Goal: Information Seeking & Learning: Check status

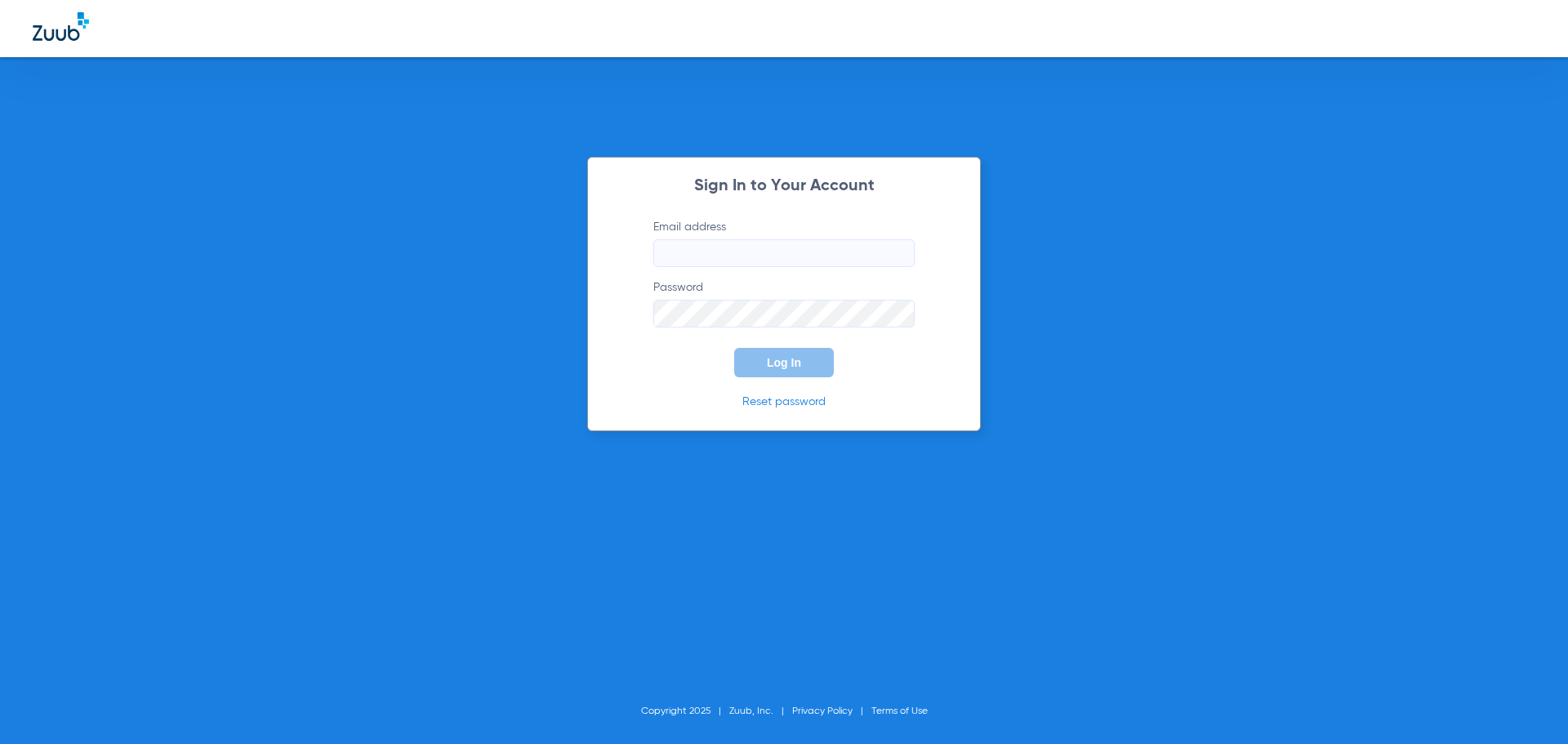
type input "[EMAIL_ADDRESS][DOMAIN_NAME]"
click at [794, 367] on span "Log In" at bounding box center [784, 363] width 35 height 13
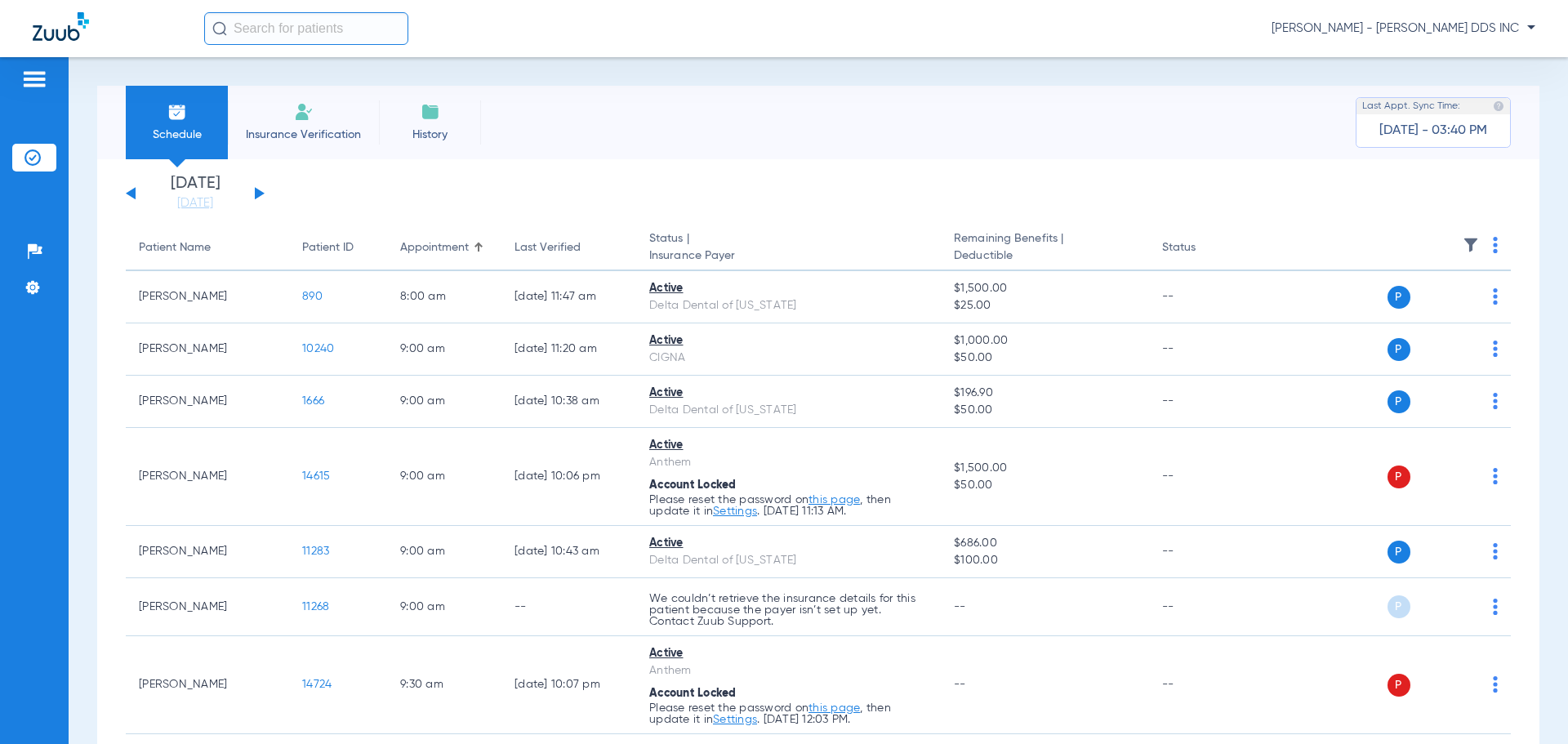
click at [348, 35] on input "text" at bounding box center [307, 28] width 205 height 33
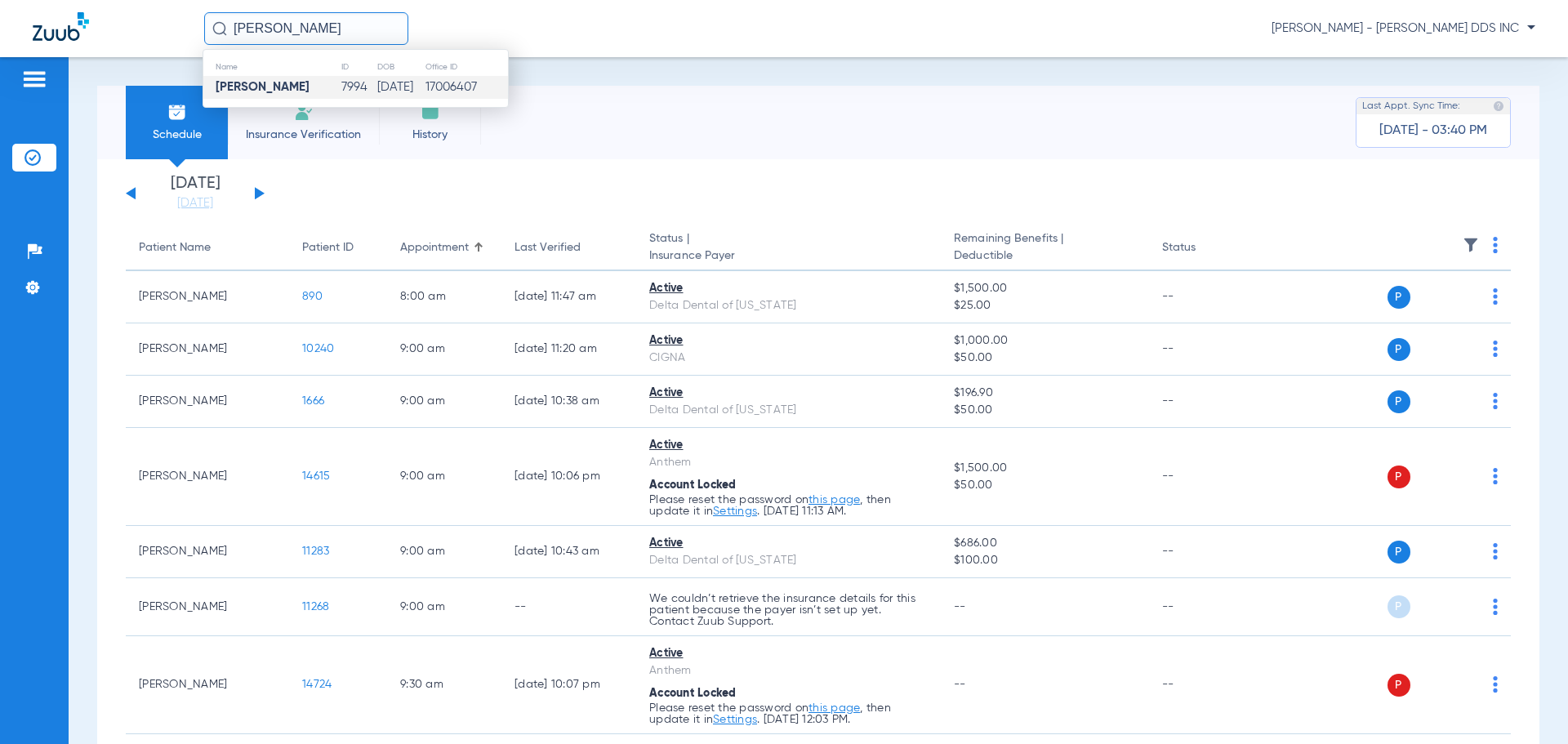
type input "[PERSON_NAME]"
click at [247, 88] on strong "[PERSON_NAME]" at bounding box center [262, 86] width 94 height 12
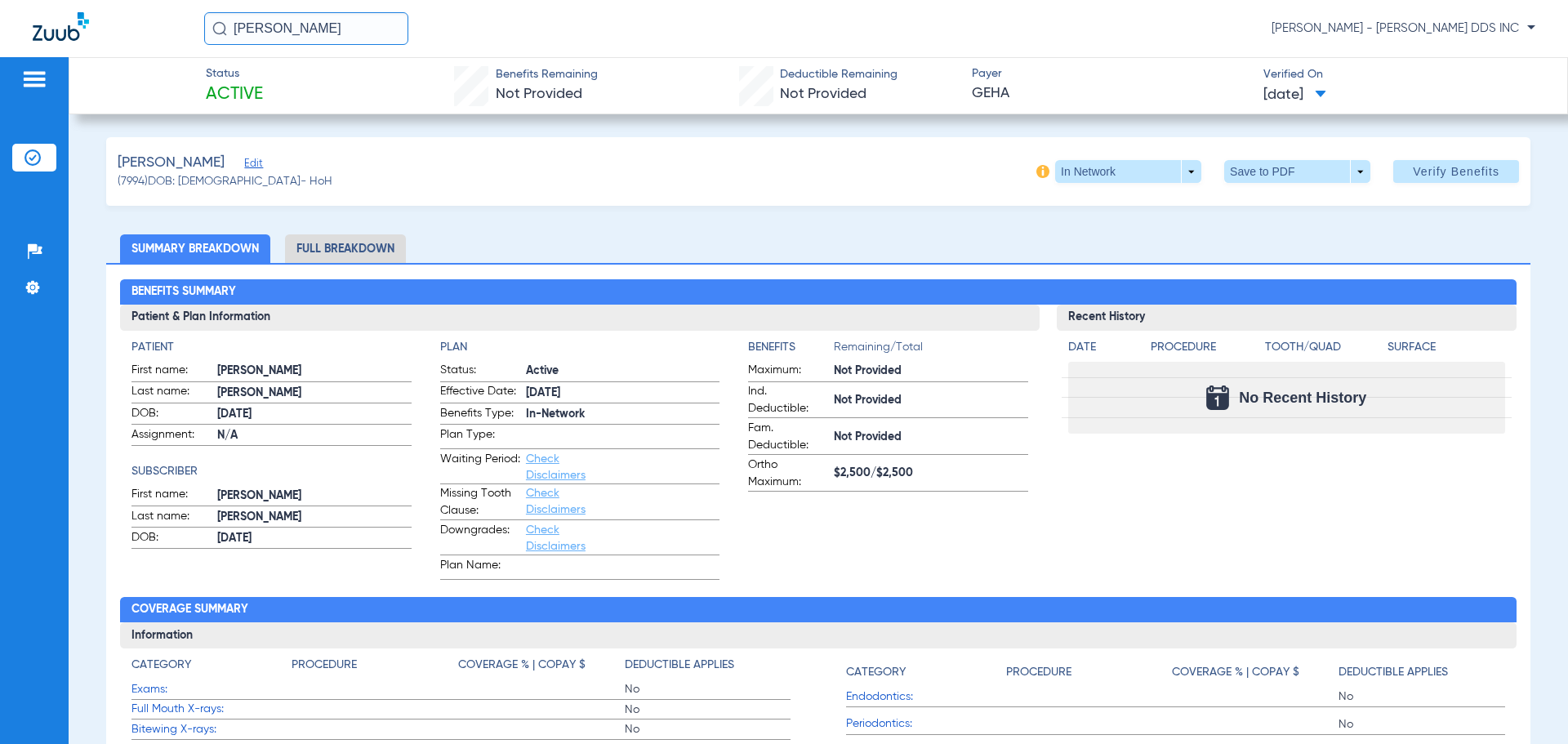
click at [353, 245] on li "Full Breakdown" at bounding box center [345, 248] width 121 height 28
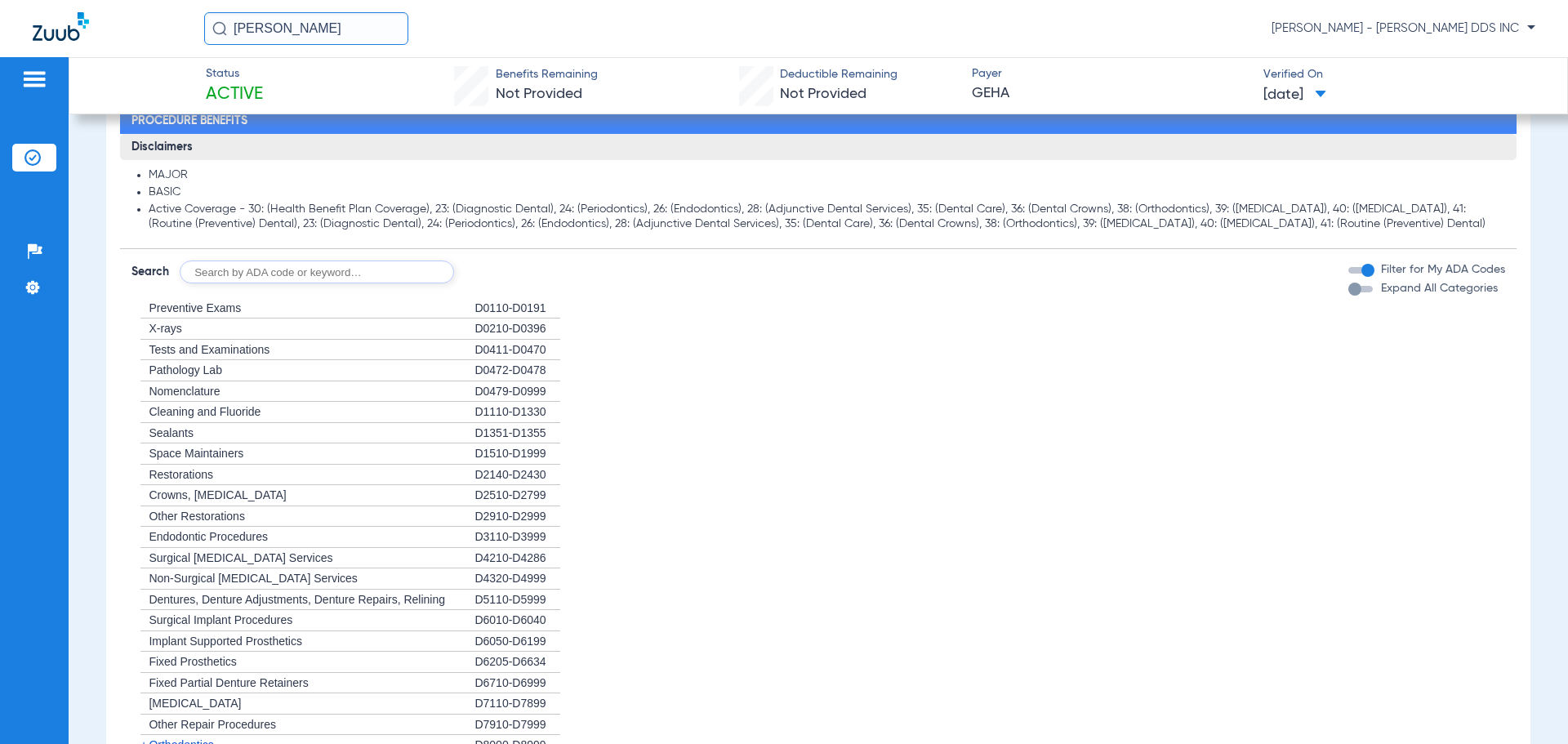
scroll to position [1143, 0]
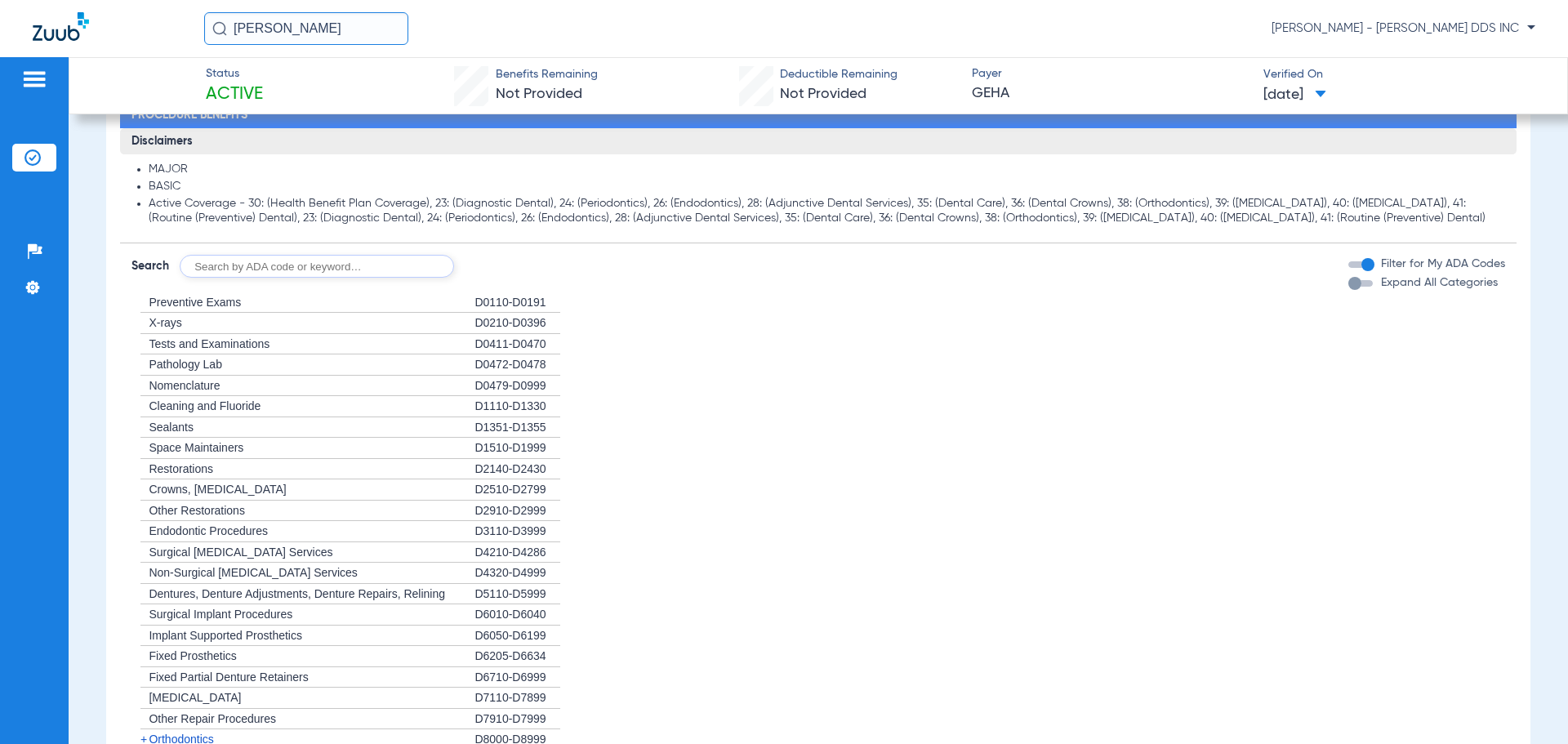
click at [1333, 280] on div "Disclaimers MAJOR BASIC Active Coverage - 30: (Health Benefit Plan Coverage), 2…" at bounding box center [818, 487] width 1396 height 718
click at [1349, 285] on div "button" at bounding box center [1355, 283] width 13 height 13
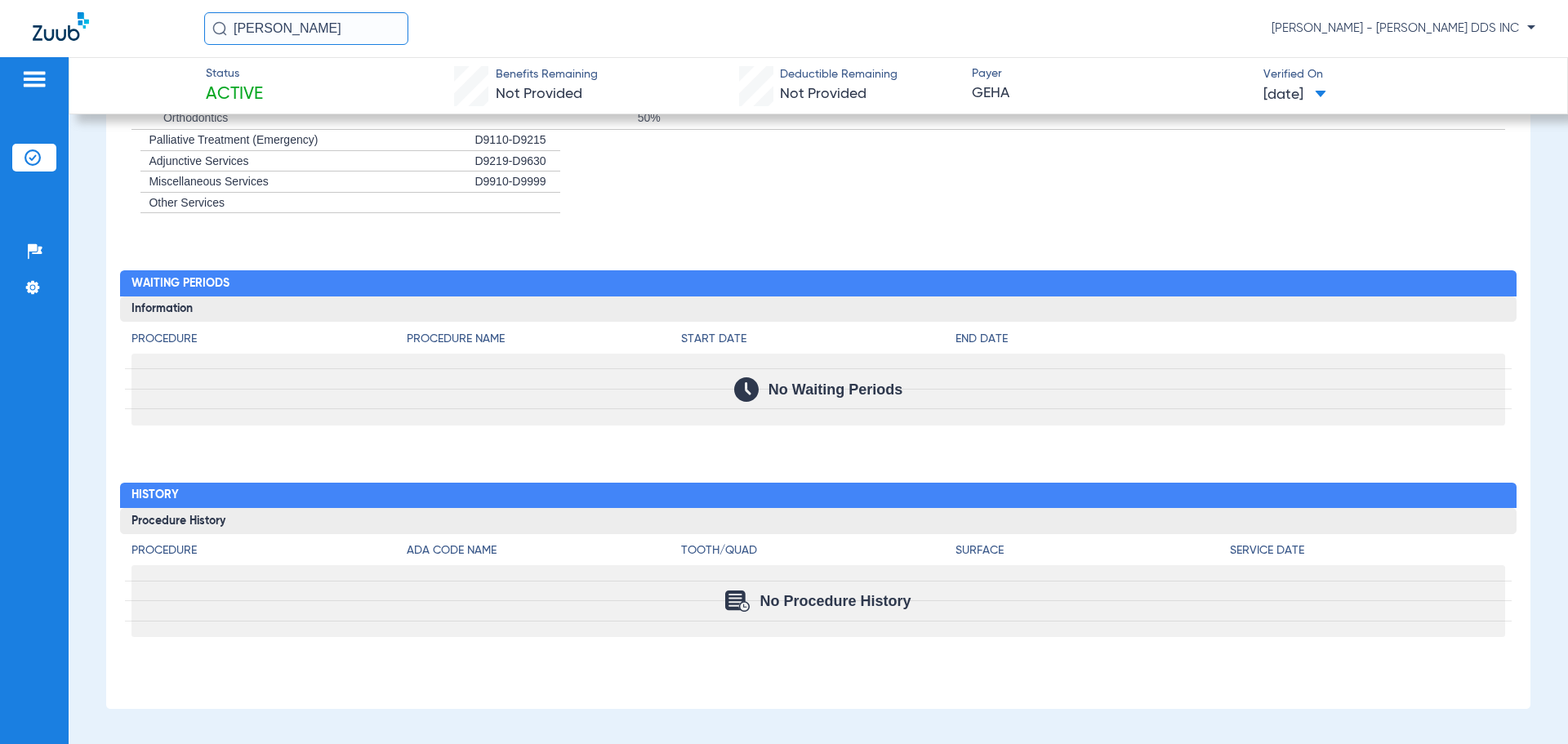
scroll to position [1816, 0]
